Goal: Task Accomplishment & Management: Manage account settings

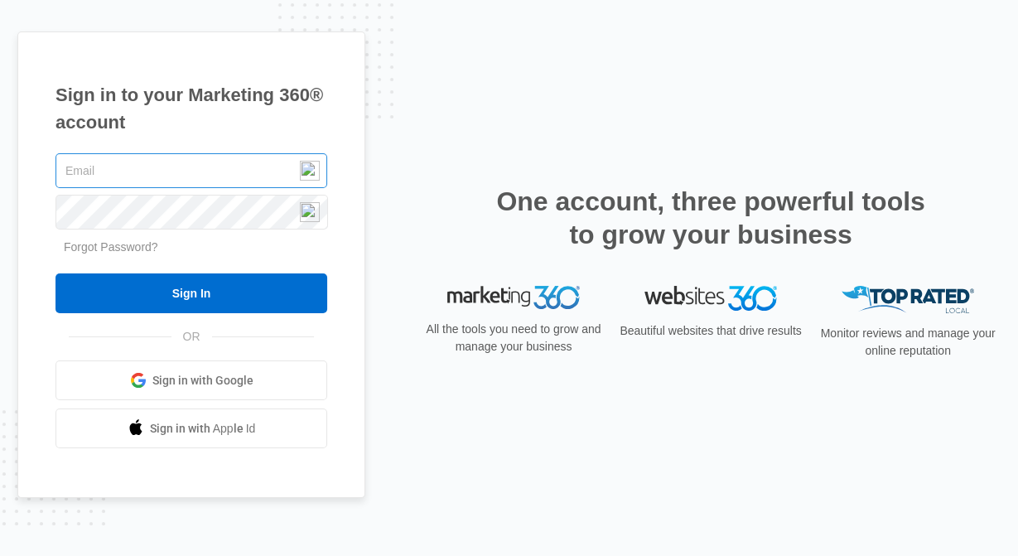
click at [176, 166] on input "text" at bounding box center [191, 170] width 272 height 35
type input "[EMAIL_ADDRESS][DOMAIN_NAME]"
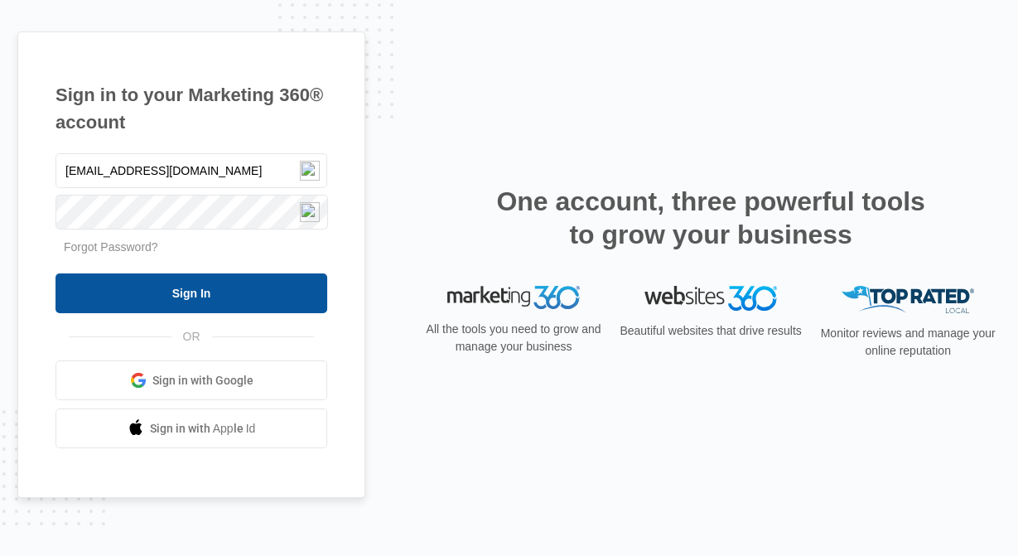
click at [203, 289] on input "Sign In" at bounding box center [191, 293] width 272 height 40
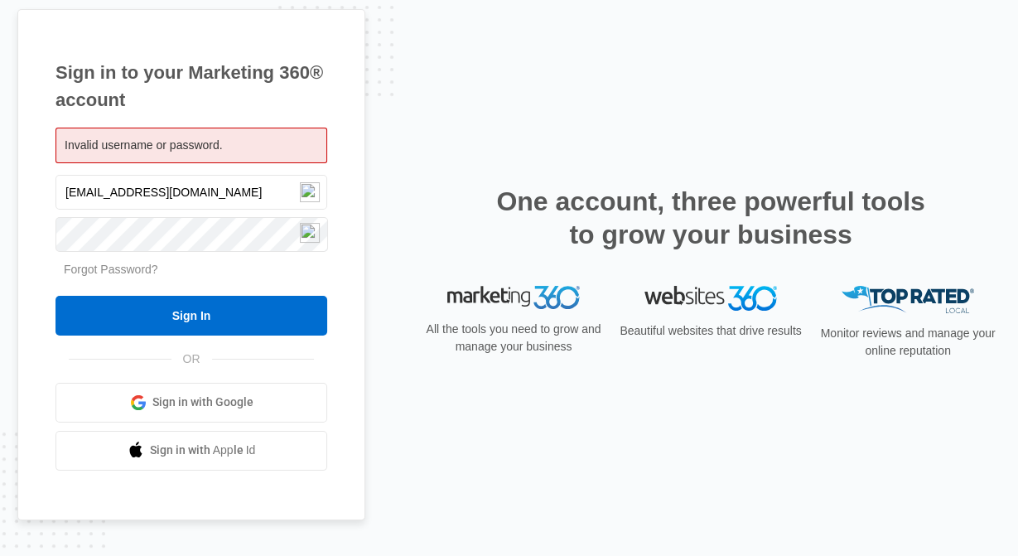
click at [125, 264] on link "Forgot Password?" at bounding box center [111, 268] width 94 height 13
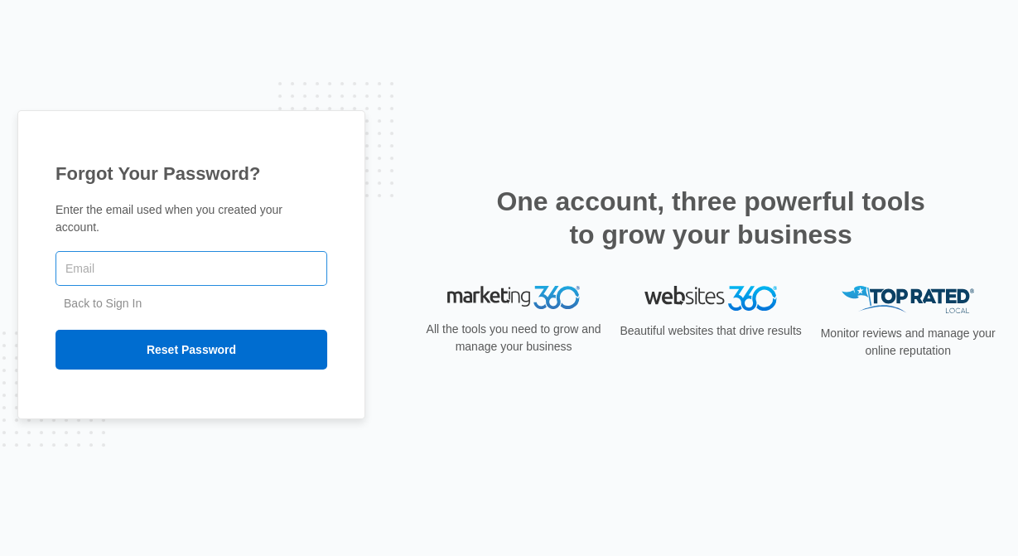
drag, startPoint x: 0, startPoint y: 0, endPoint x: 125, endPoint y: 264, distance: 292.2
click at [125, 264] on input "text" at bounding box center [191, 268] width 272 height 35
type input "[EMAIL_ADDRESS][DOMAIN_NAME]"
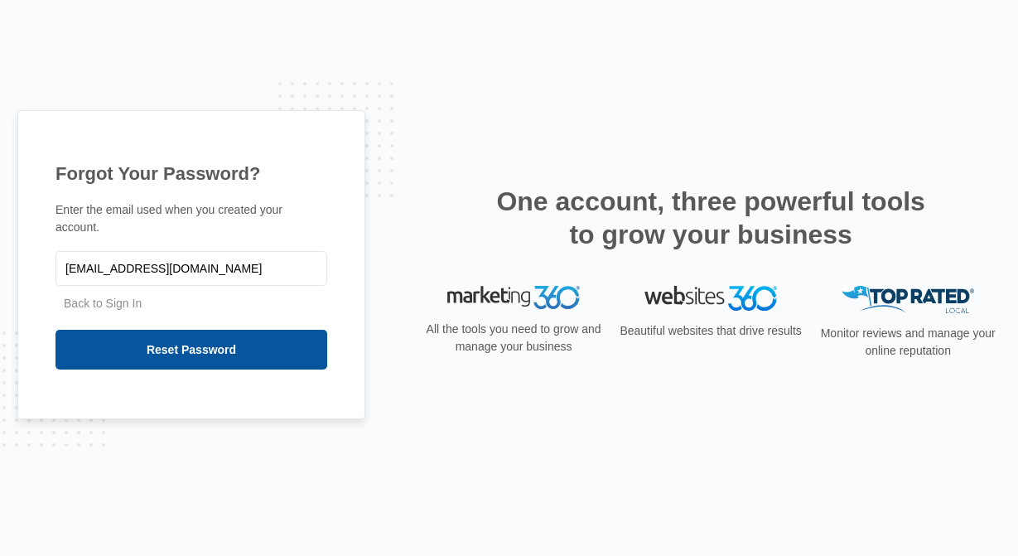
click at [173, 336] on input "Reset Password" at bounding box center [191, 350] width 272 height 40
